Goal: Information Seeking & Learning: Learn about a topic

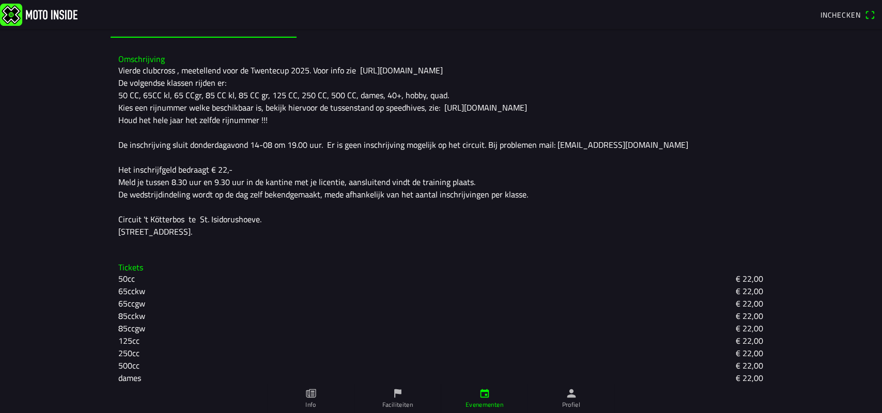
scroll to position [292, 0]
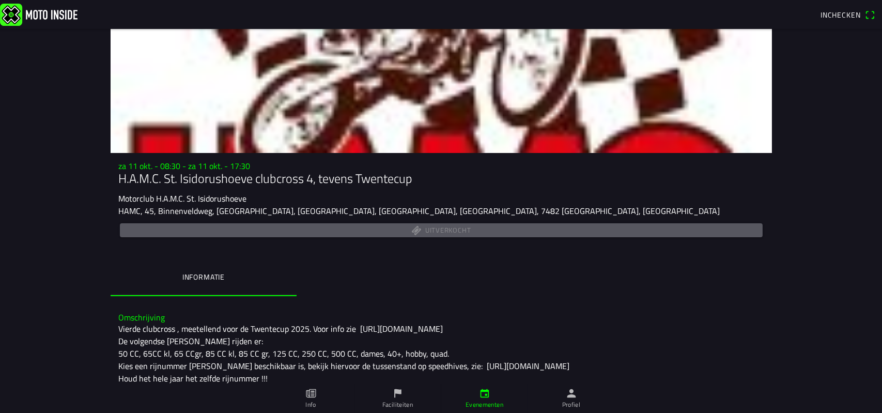
click at [841, 13] on span "Inchecken" at bounding box center [841, 14] width 40 height 11
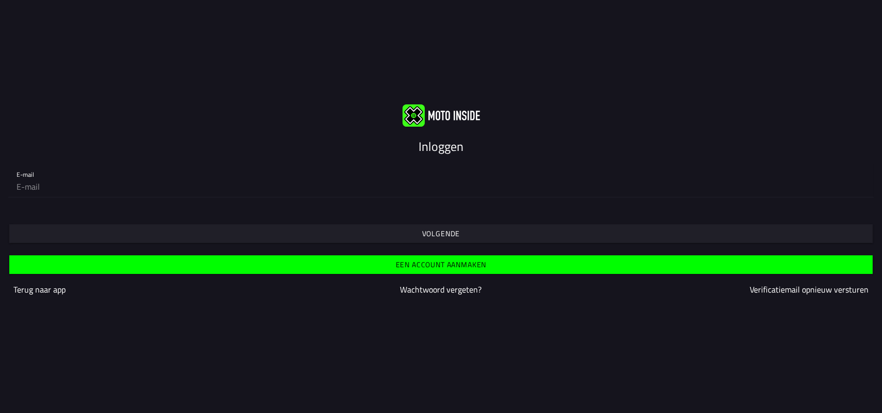
click at [0, 0] on slot "Inloggen" at bounding box center [0, 0] width 0 height 0
click at [0, 0] on slot "Volgende" at bounding box center [0, 0] width 0 height 0
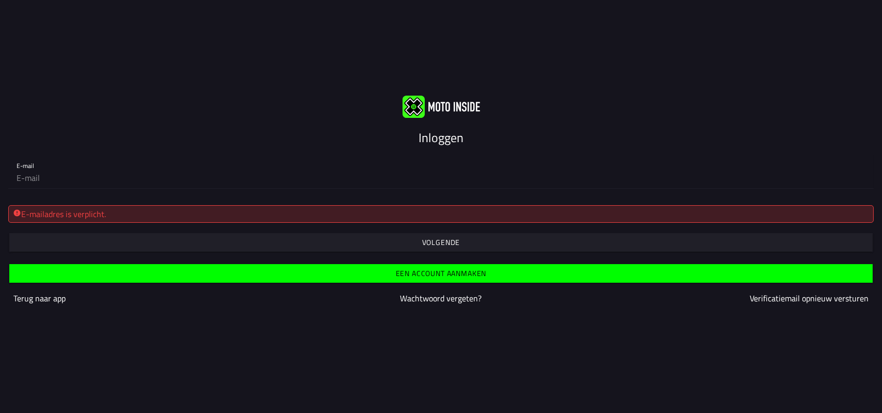
click at [0, 0] on slot "Volgende" at bounding box center [0, 0] width 0 height 0
click at [0, 0] on slot "Een account aanmaken" at bounding box center [0, 0] width 0 height 0
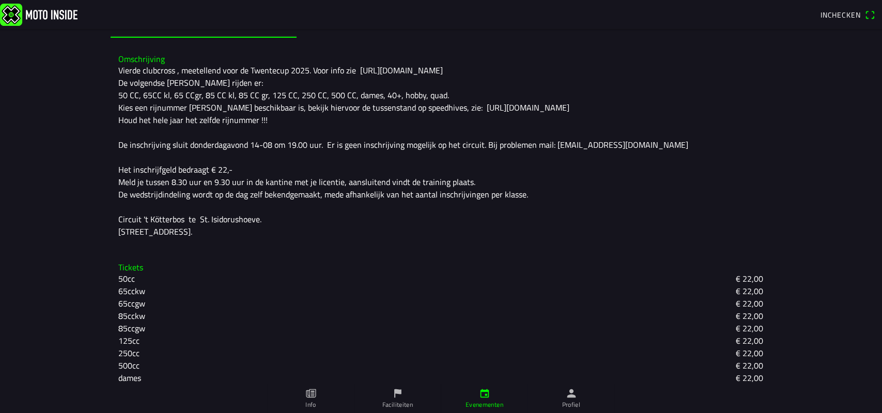
scroll to position [304, 0]
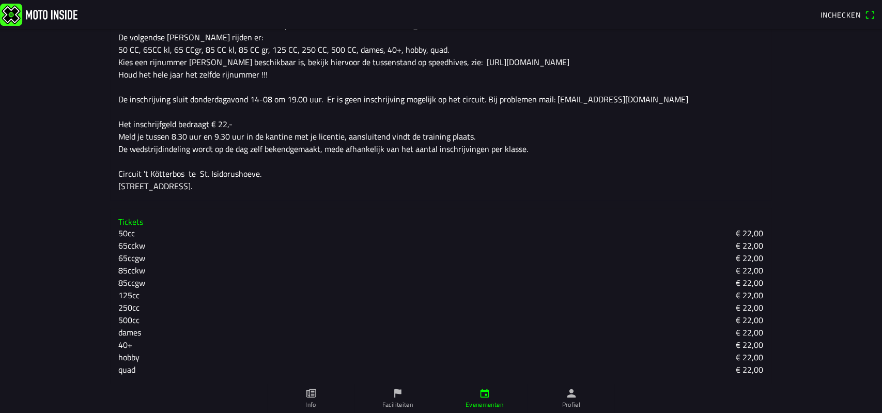
click at [0, 0] on slot "dames" at bounding box center [0, 0] width 0 height 0
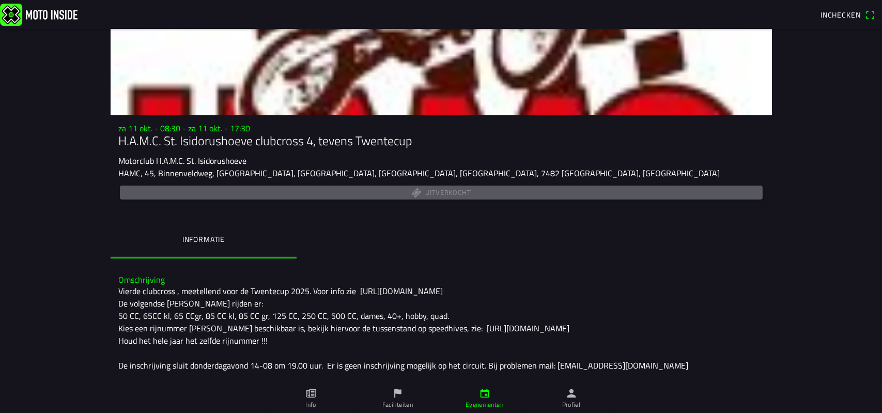
scroll to position [0, 0]
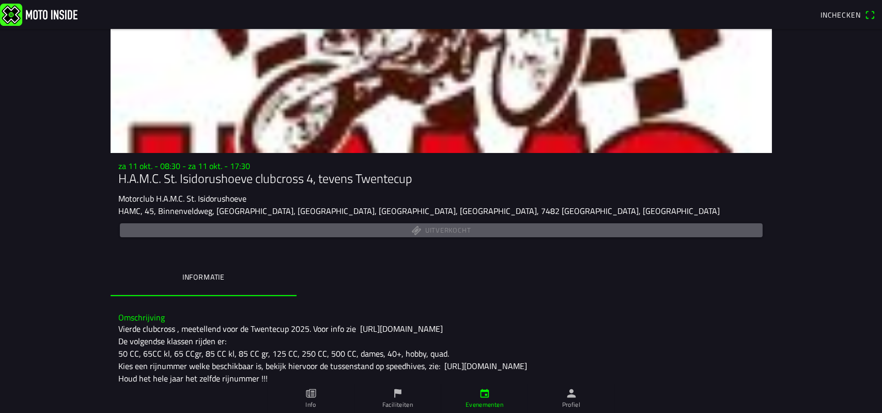
drag, startPoint x: 279, startPoint y: 270, endPoint x: 286, endPoint y: 264, distance: 9.9
click at [280, 269] on button "Informatie" at bounding box center [204, 277] width 186 height 34
